Goal: Obtain resource: Obtain resource

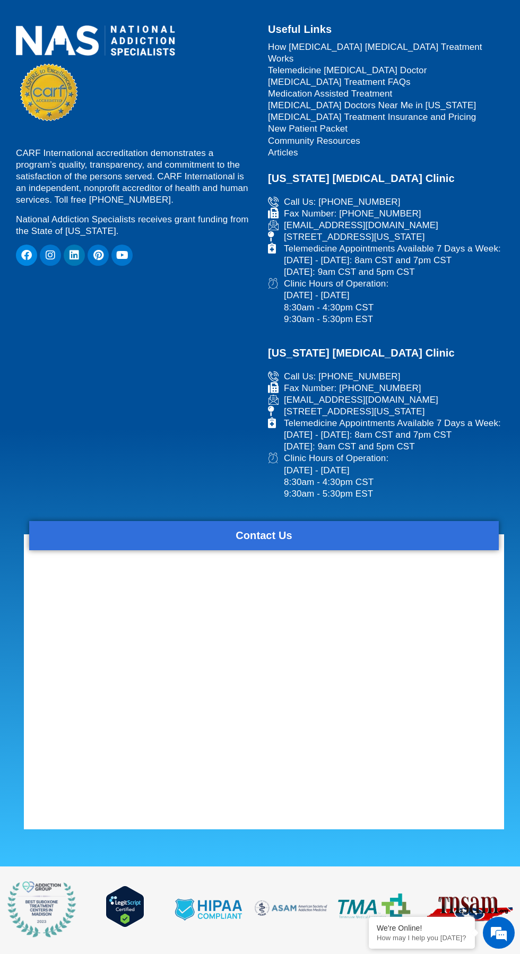
scroll to position [942, 0]
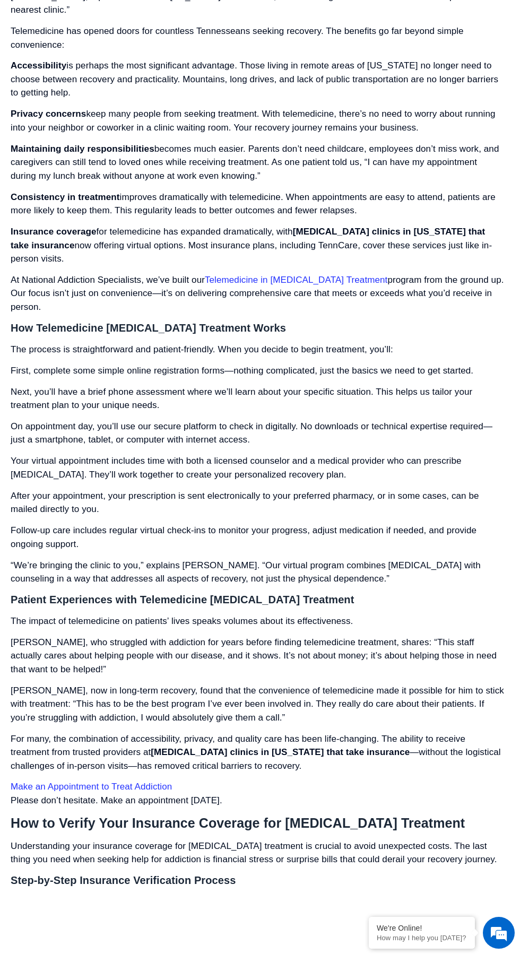
scroll to position [4096, 0]
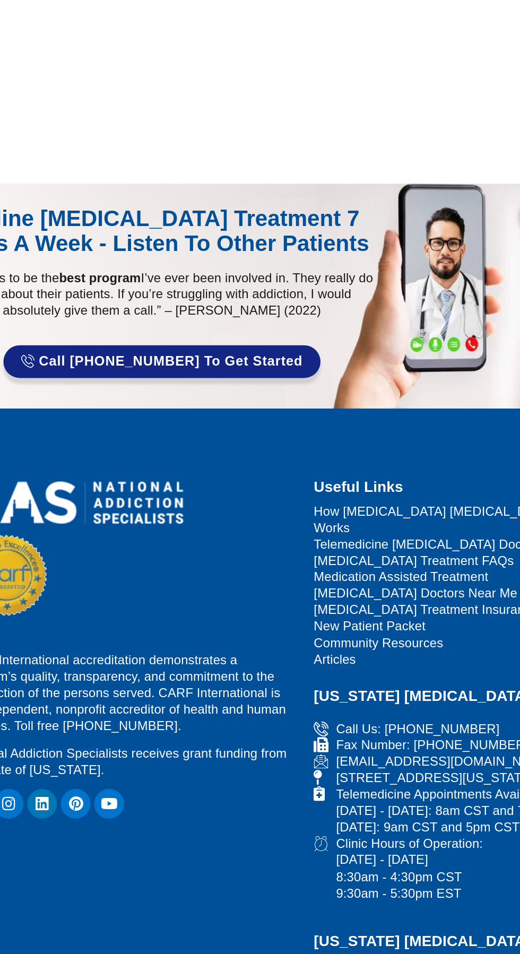
scroll to position [77, 0]
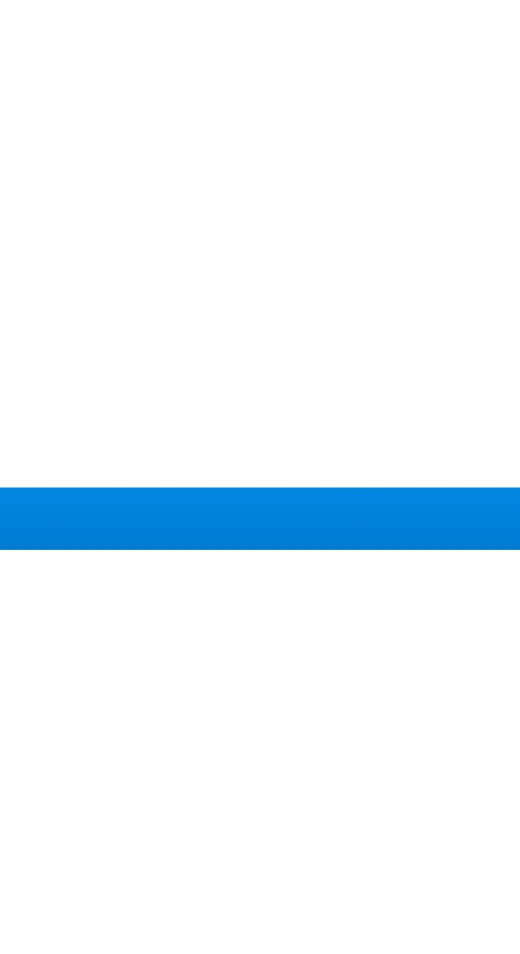
scroll to position [189, 0]
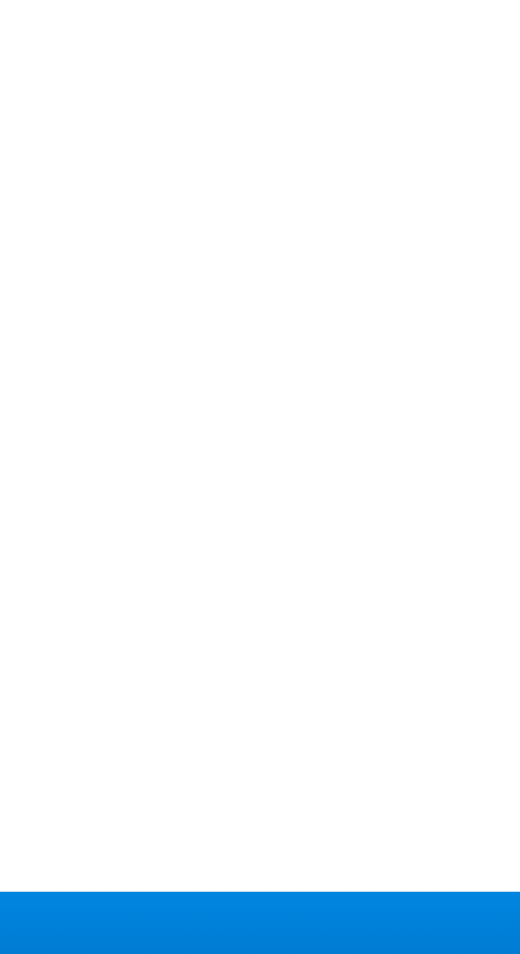
click at [33, 862] on section at bounding box center [260, 524] width 520 height 791
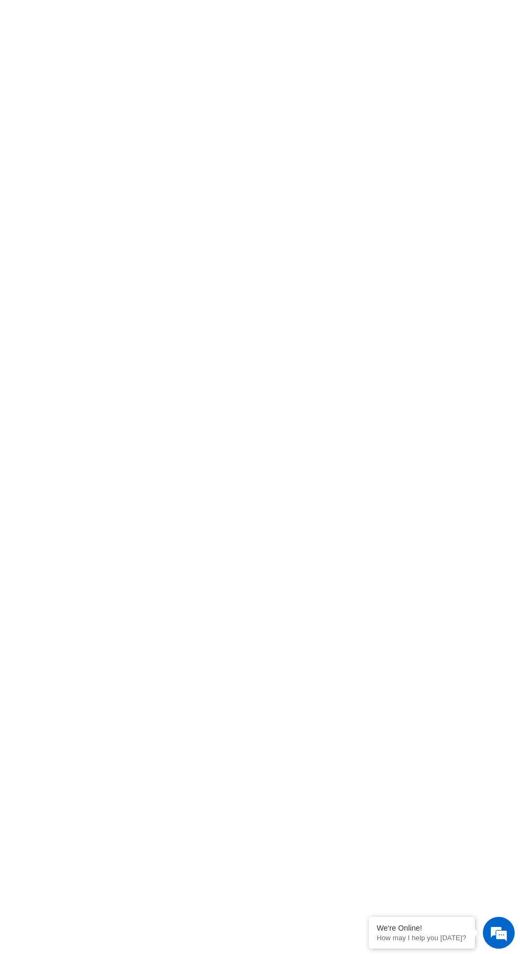
scroll to position [301, 0]
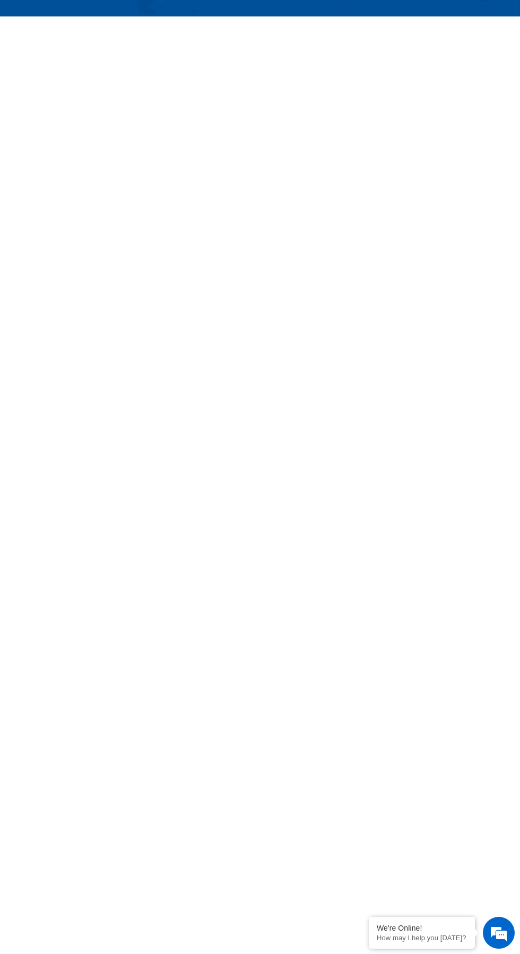
click at [86, 928] on section at bounding box center [260, 498] width 520 height 965
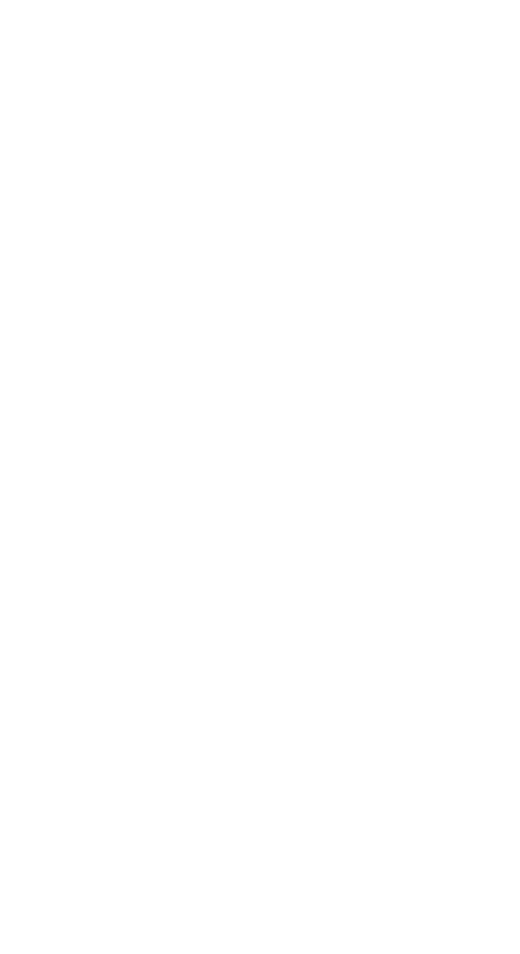
scroll to position [750, 0]
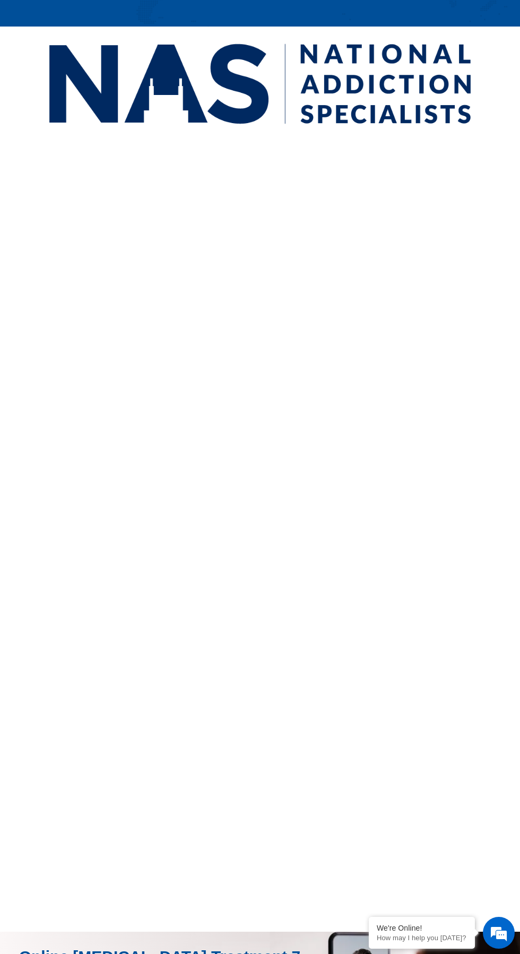
scroll to position [280, 0]
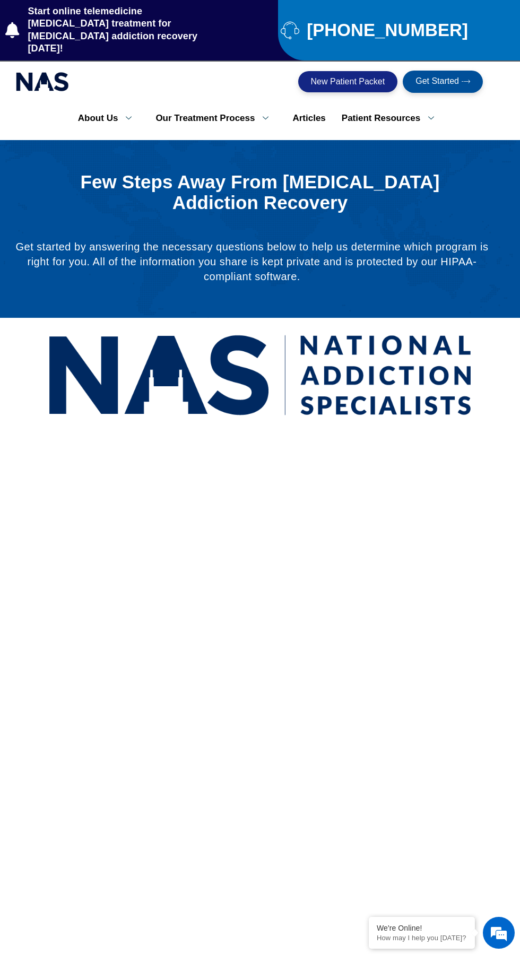
click at [345, 77] on span "New Patient Packet" at bounding box center [348, 81] width 74 height 8
